Goal: Information Seeking & Learning: Check status

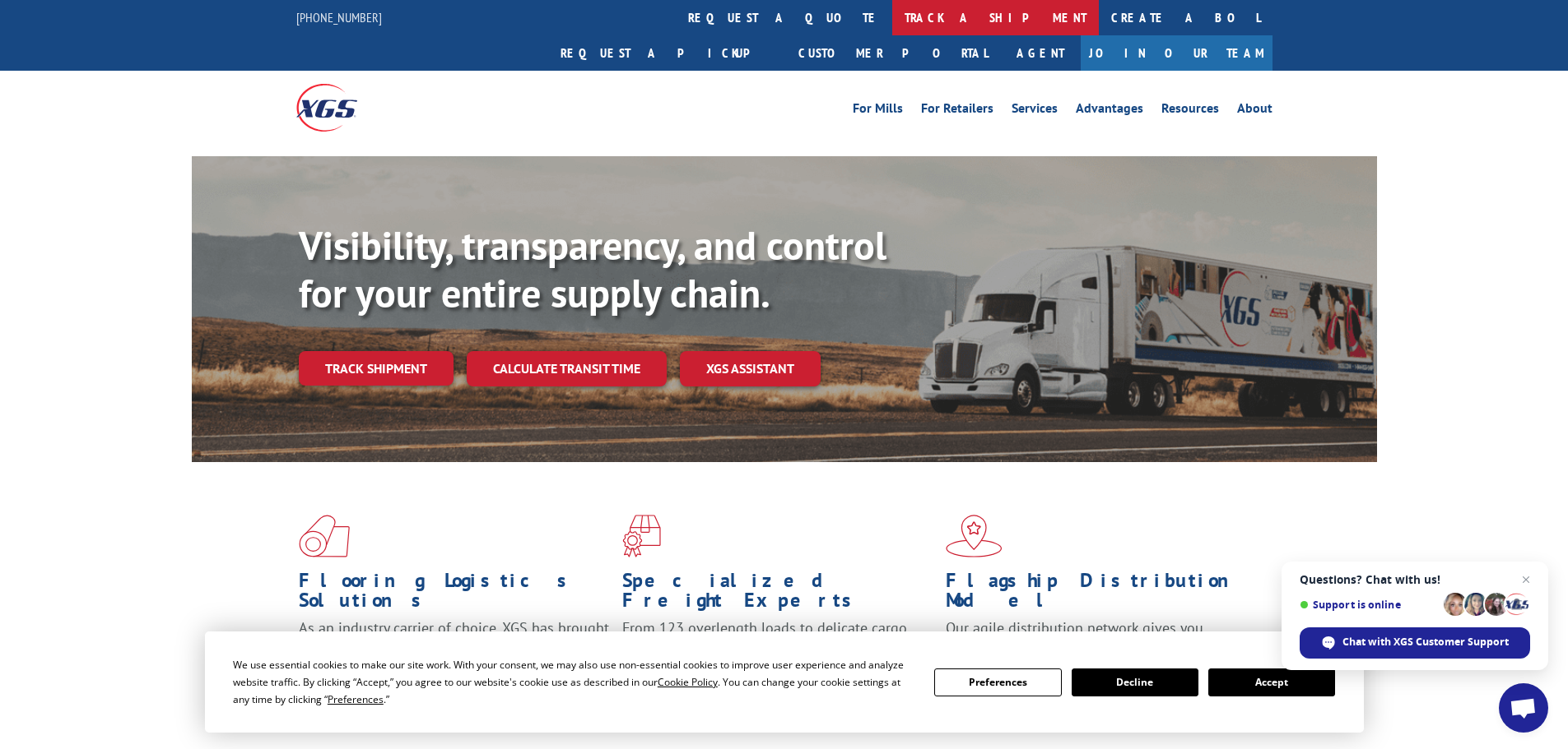
click at [892, 20] on link "track a shipment" at bounding box center [995, 17] width 206 height 35
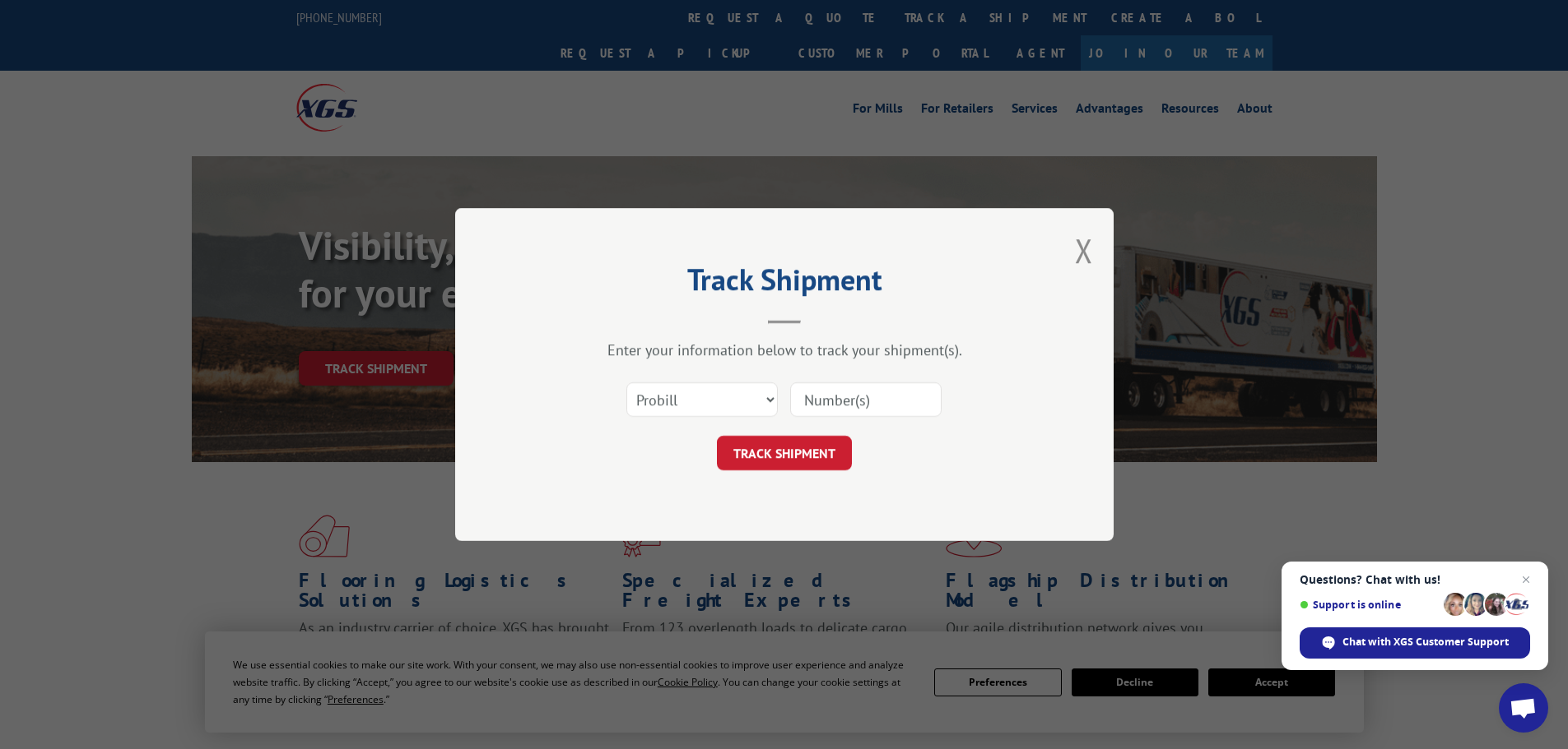
click at [861, 402] on input at bounding box center [866, 399] width 151 height 35
paste input "17592149"
type input "17592149"
click at [809, 445] on button "TRACK SHIPMENT" at bounding box center [784, 453] width 135 height 35
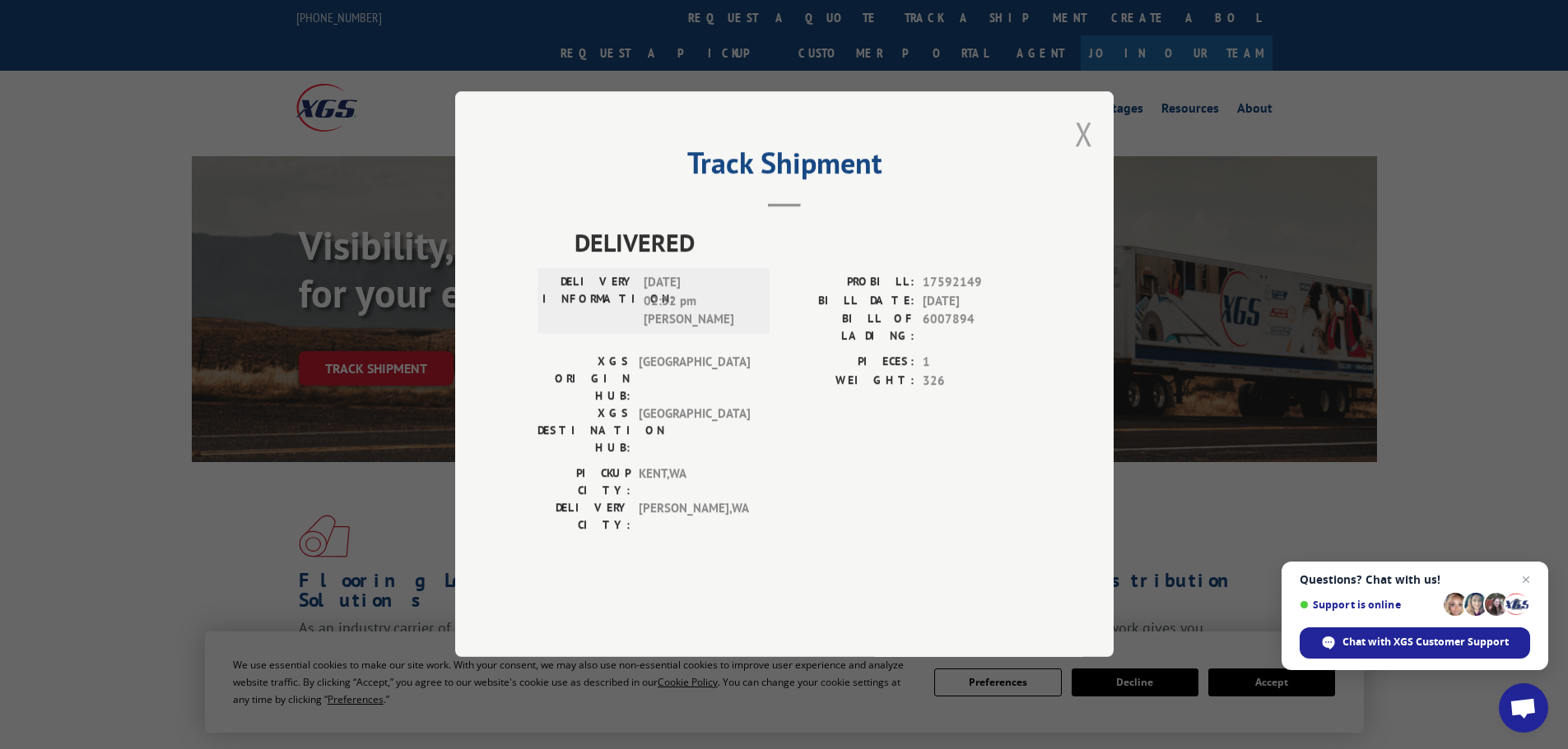
click at [1083, 155] on button "Close modal" at bounding box center [1084, 133] width 18 height 44
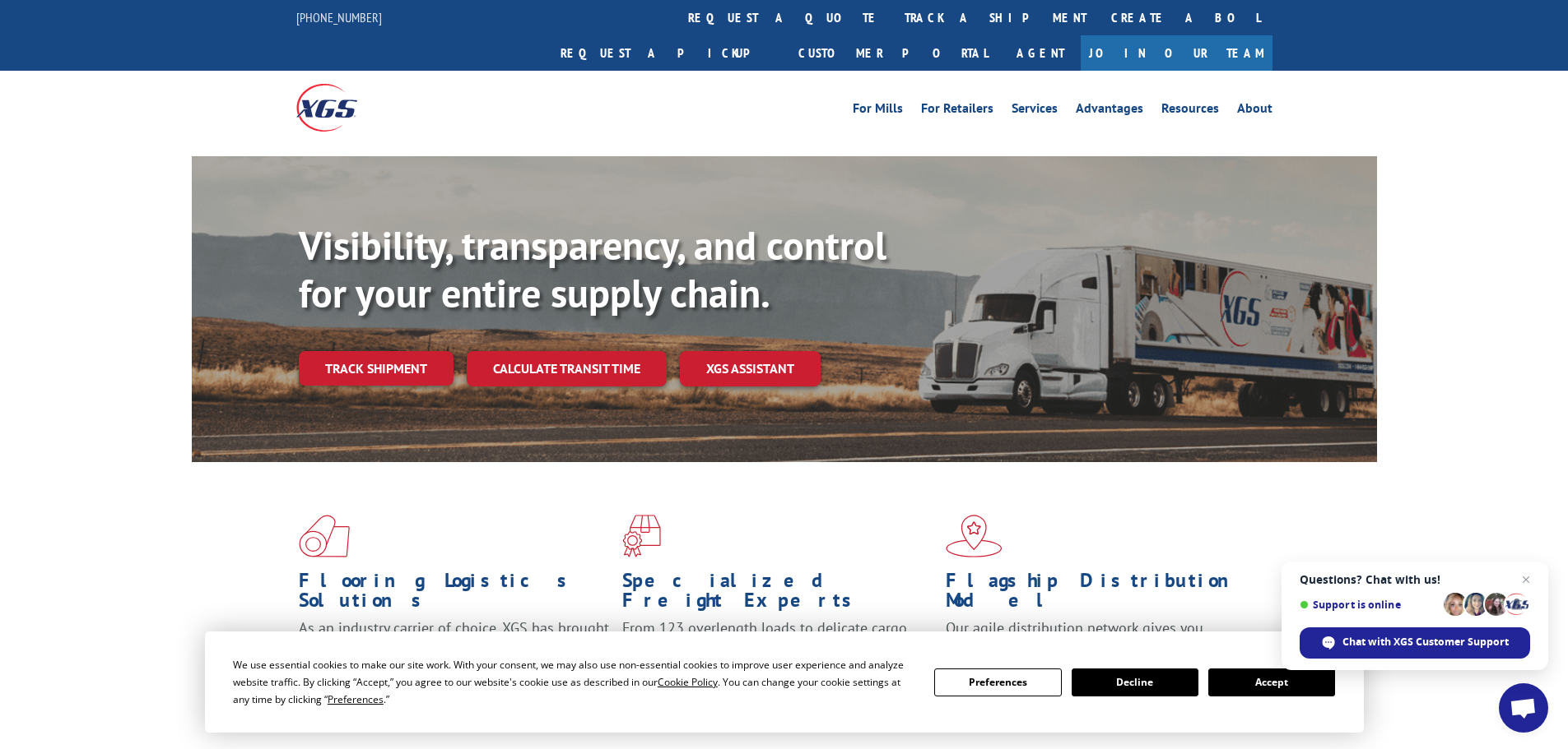
click at [892, 11] on link "track a shipment" at bounding box center [995, 17] width 206 height 35
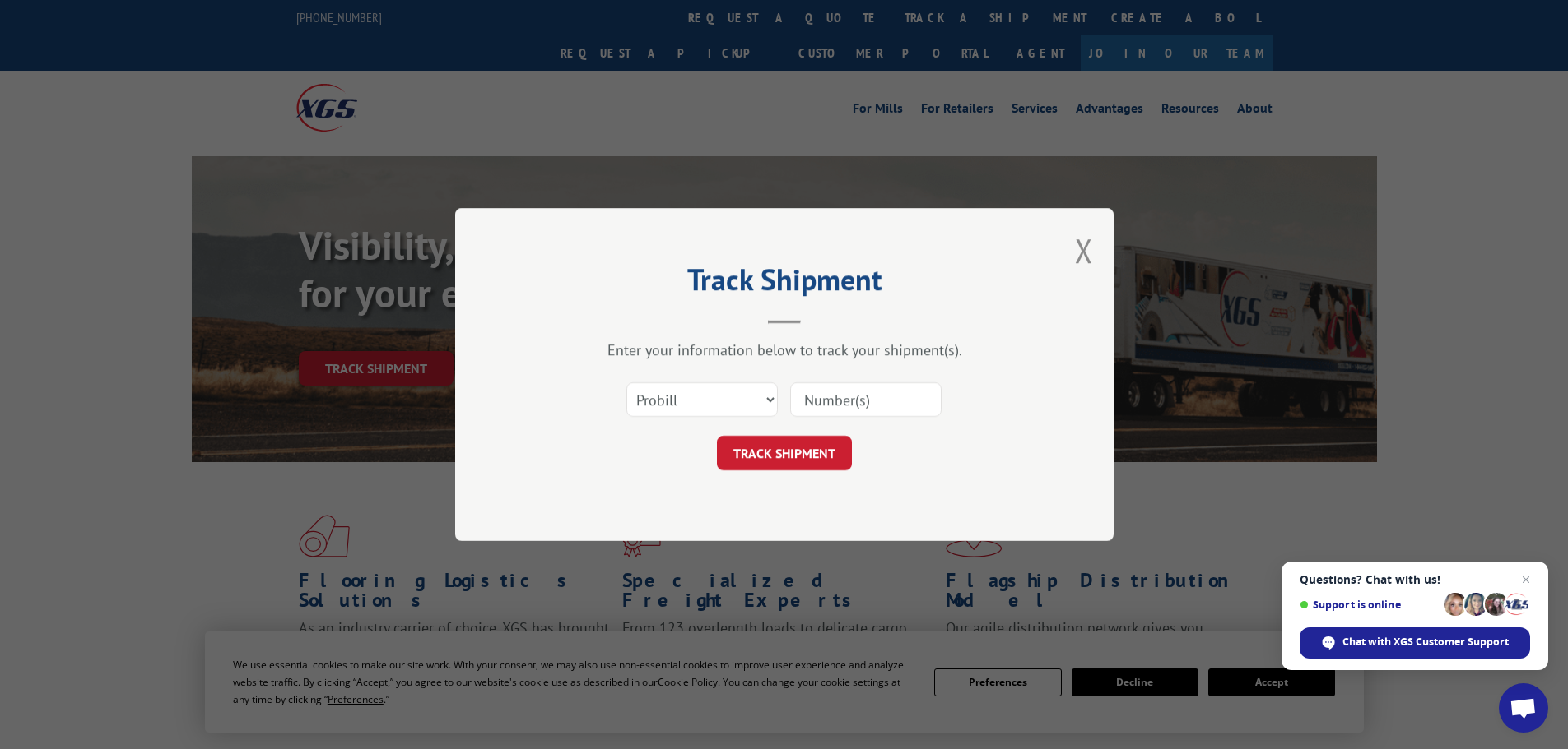
click at [815, 398] on input at bounding box center [866, 399] width 151 height 35
paste input "17467833"
type input "17467833"
click at [789, 457] on button "TRACK SHIPMENT" at bounding box center [784, 453] width 135 height 35
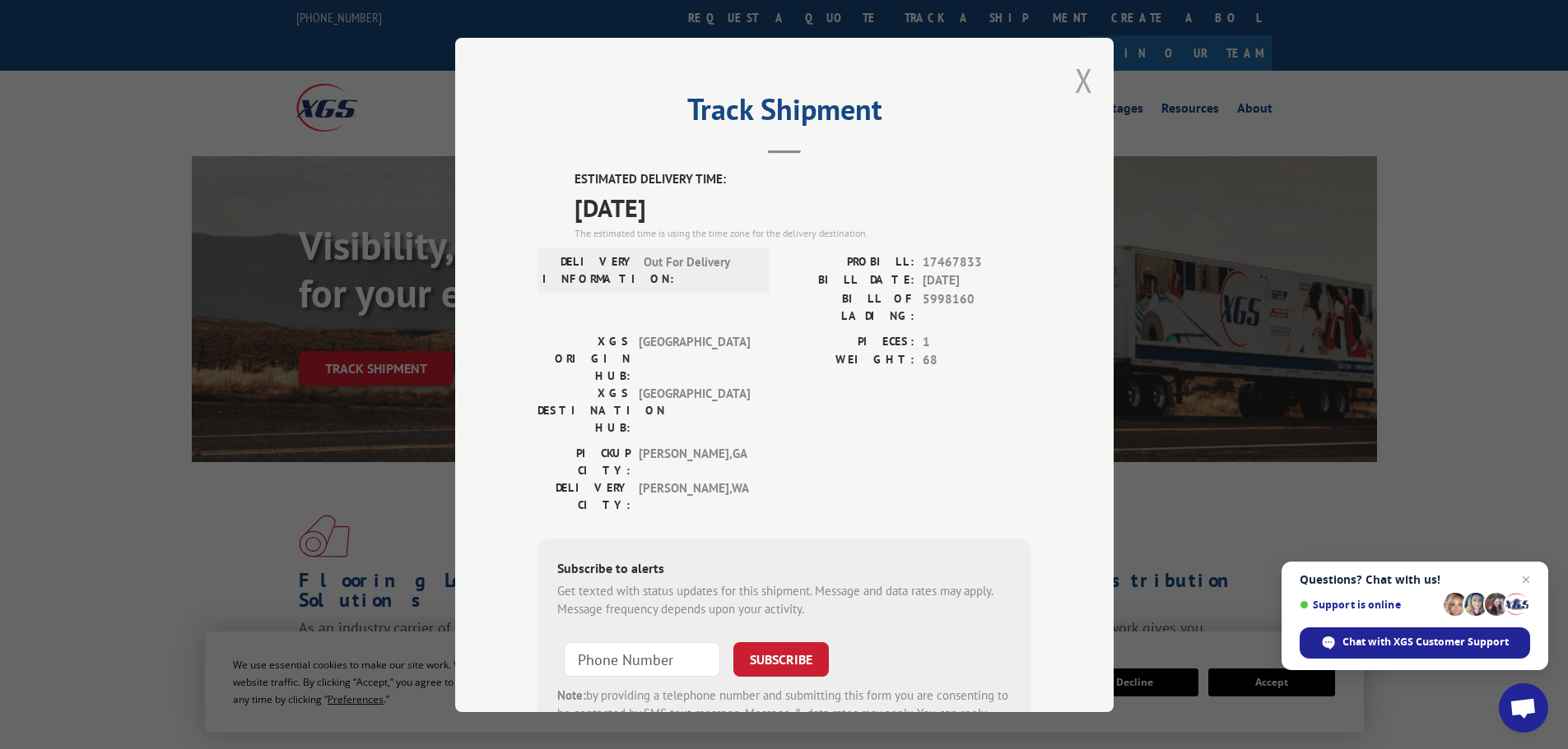
click at [1075, 72] on button "Close modal" at bounding box center [1084, 80] width 18 height 44
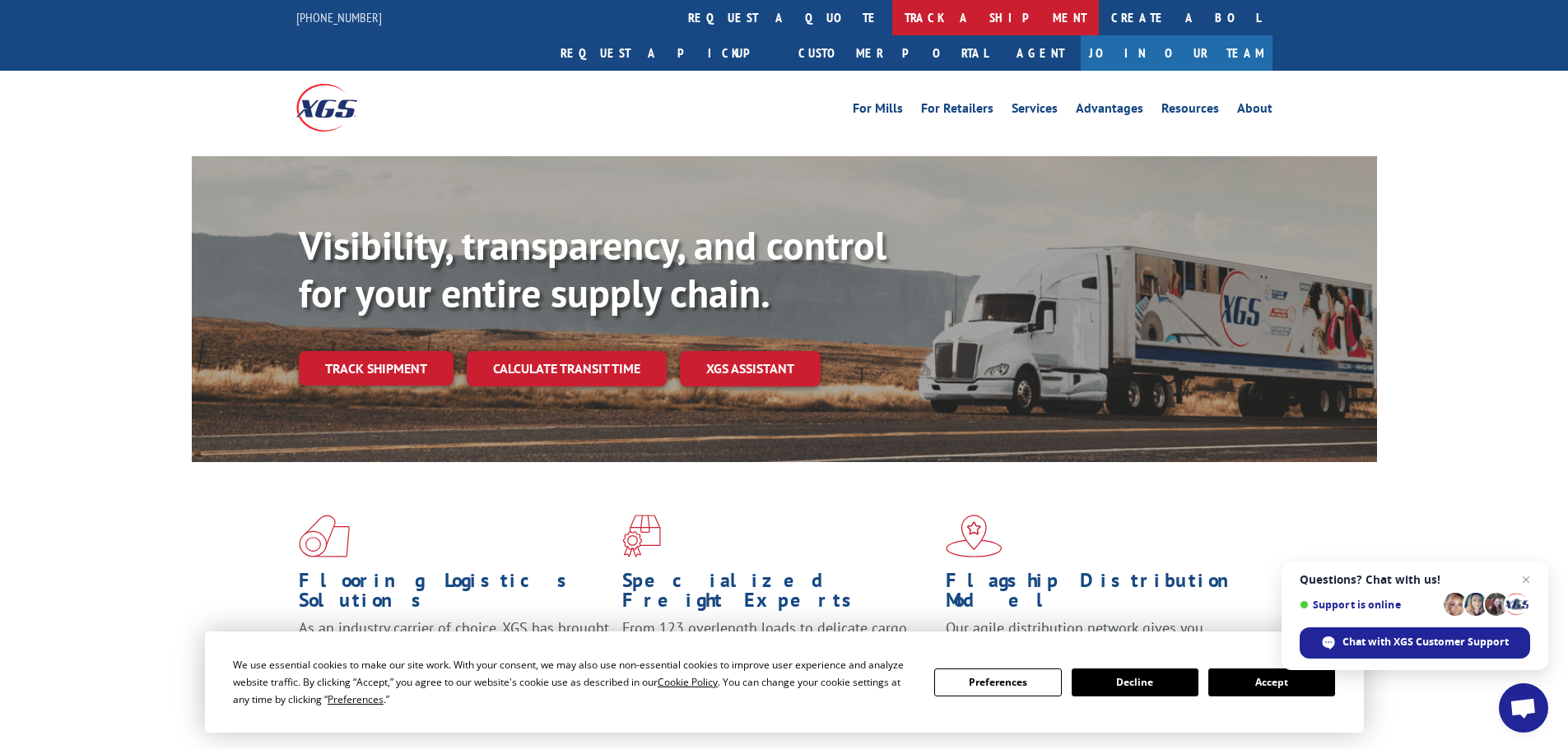
click at [892, 22] on link "track a shipment" at bounding box center [995, 17] width 206 height 35
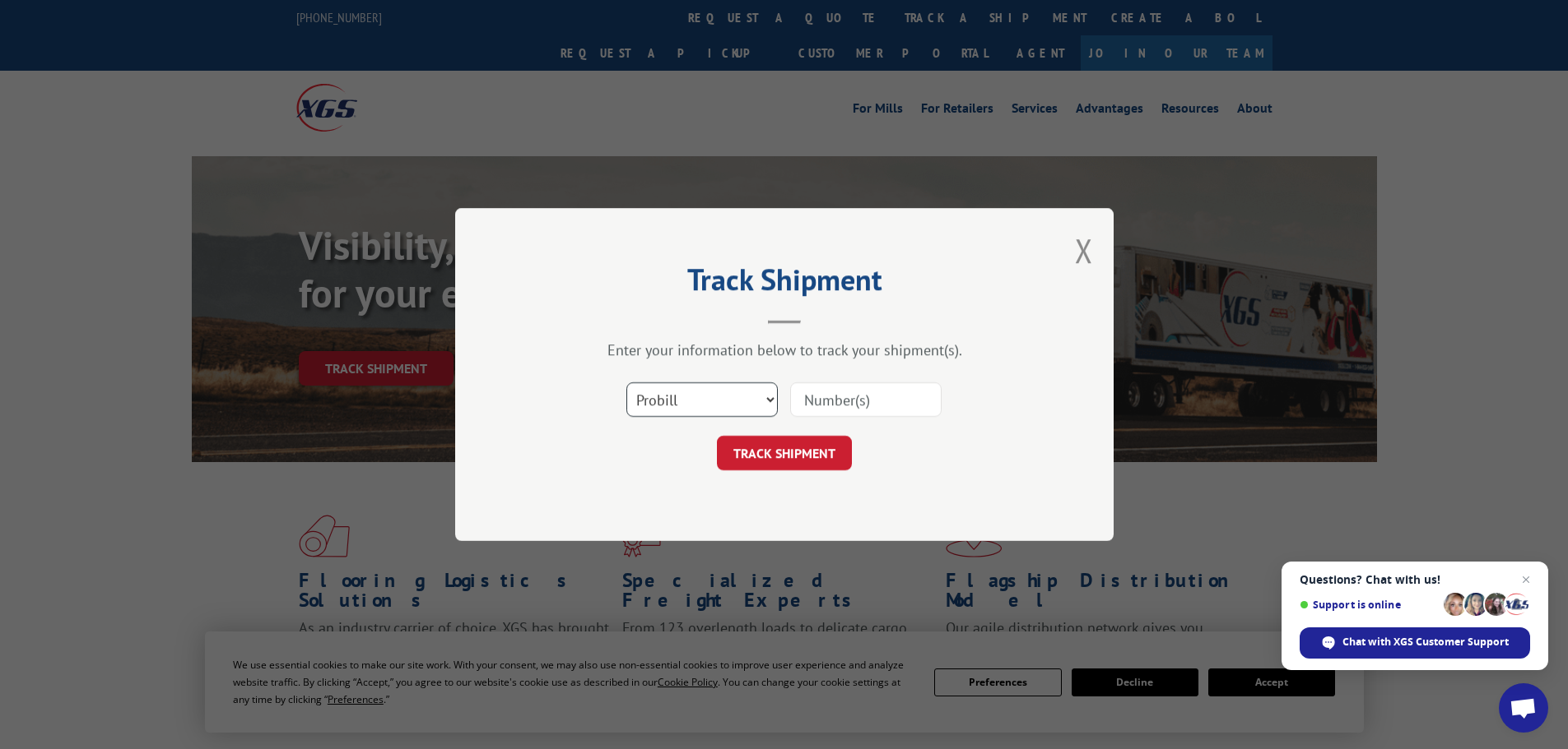
click at [710, 404] on select "Select category... Probill BOL PO" at bounding box center [702, 399] width 151 height 35
select select "bol"
click at [626, 382] on select "Select category... Probill BOL PO" at bounding box center [702, 399] width 151 height 35
click at [840, 405] on input at bounding box center [866, 399] width 151 height 35
paste input "440911"
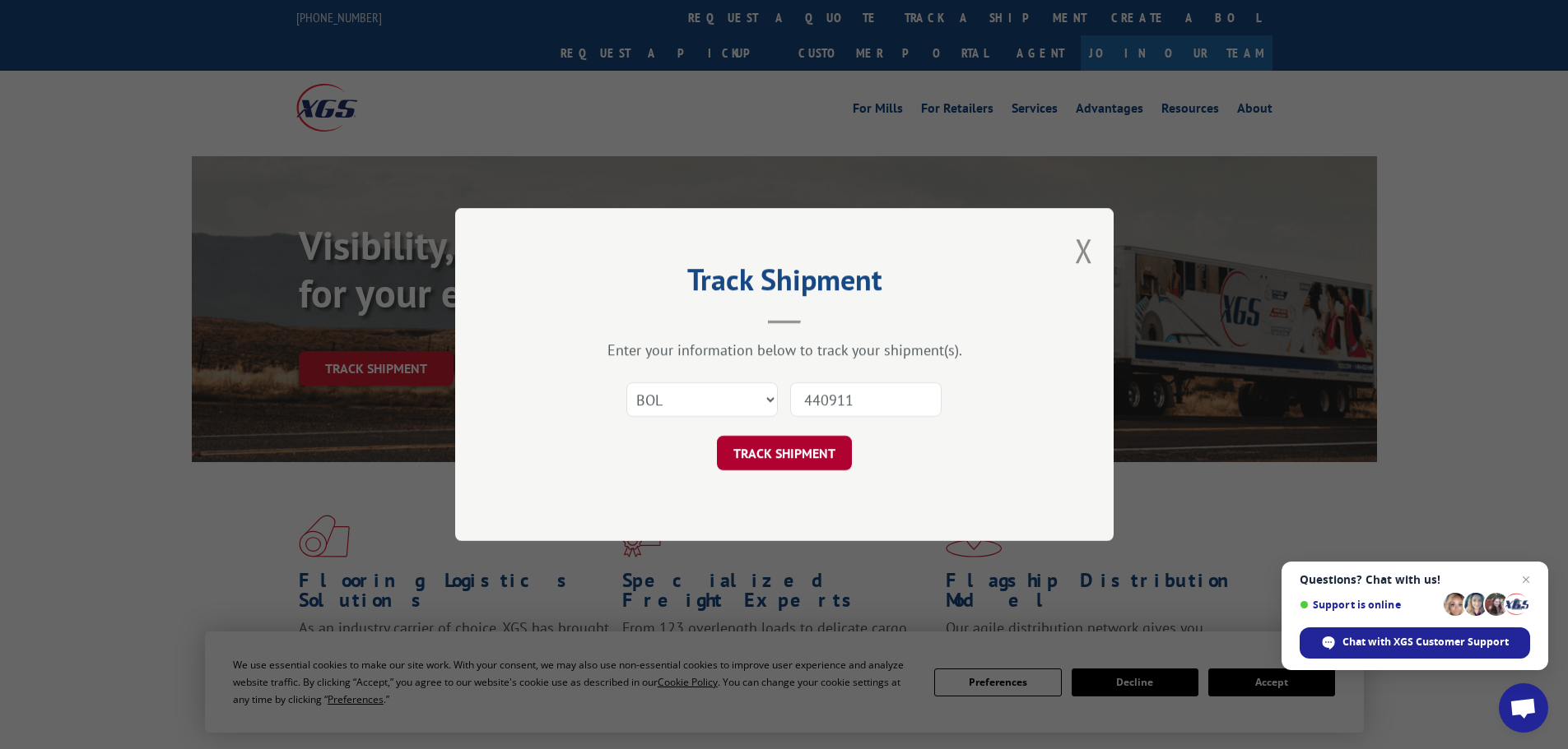
type input "440911"
click at [768, 449] on button "TRACK SHIPMENT" at bounding box center [784, 453] width 135 height 35
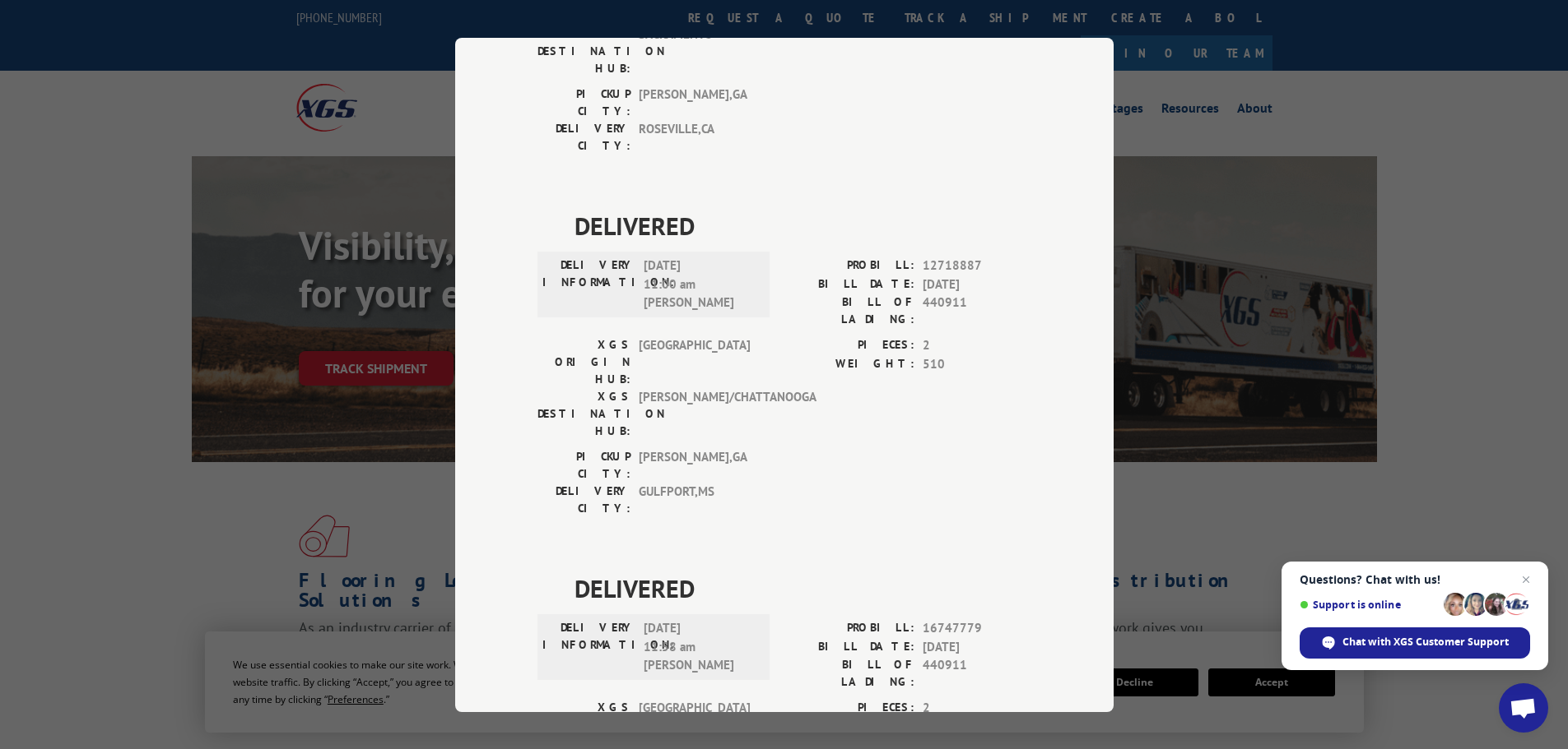
scroll to position [658, 0]
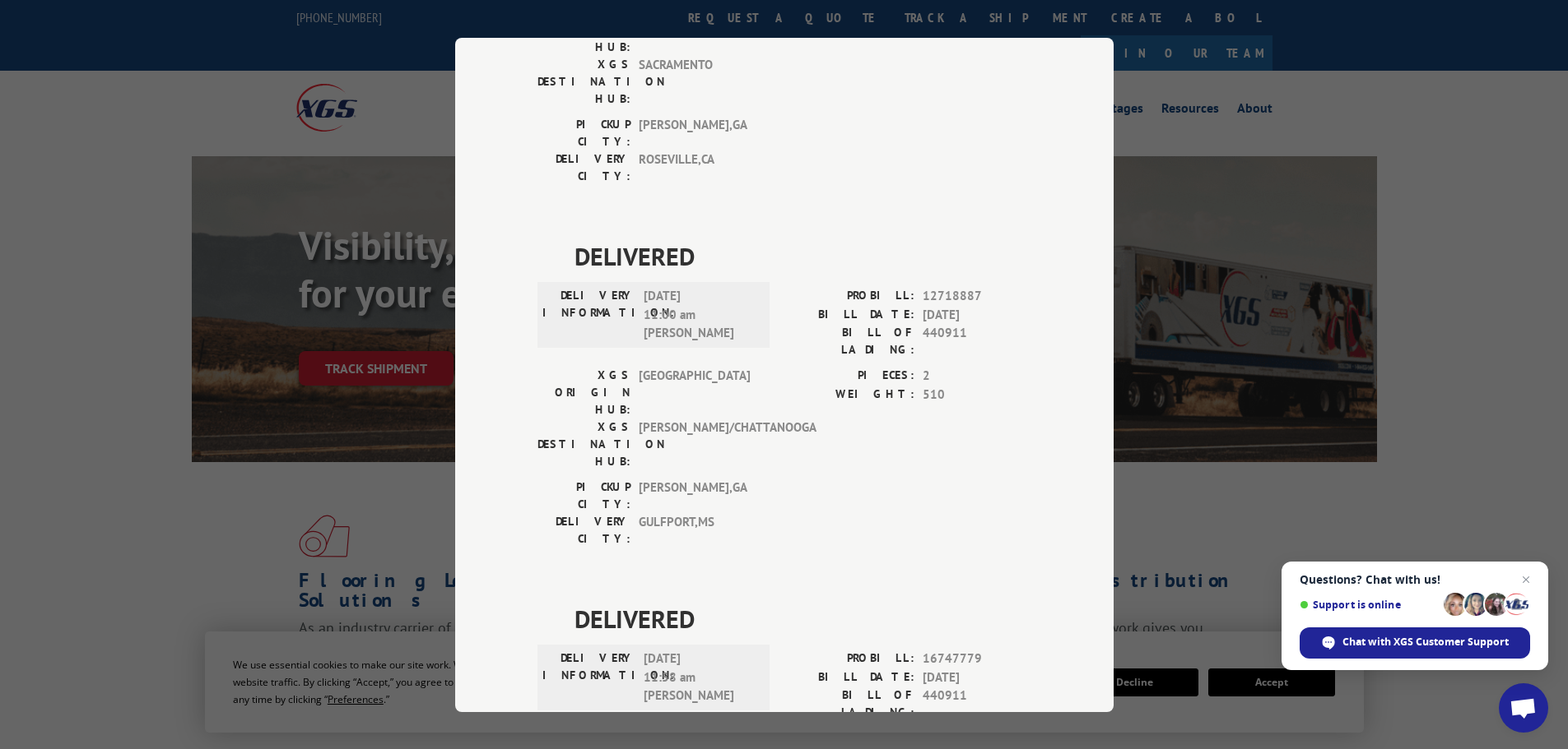
click at [1480, 317] on div "Track Shipment DELIVERED DELIVERY INFORMATION: PROBILL: 9595368 BILL DATE: [DAT…" at bounding box center [784, 374] width 1568 height 749
